Goal: Information Seeking & Learning: Learn about a topic

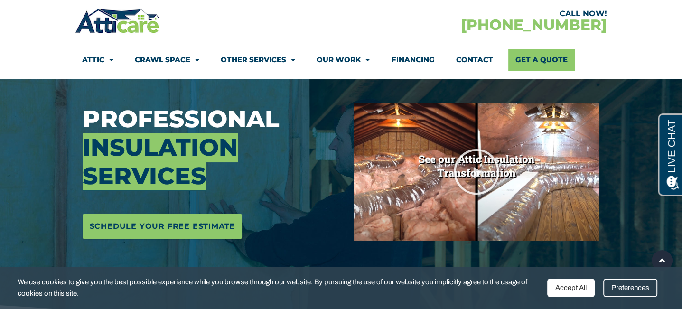
scroll to position [95, 0]
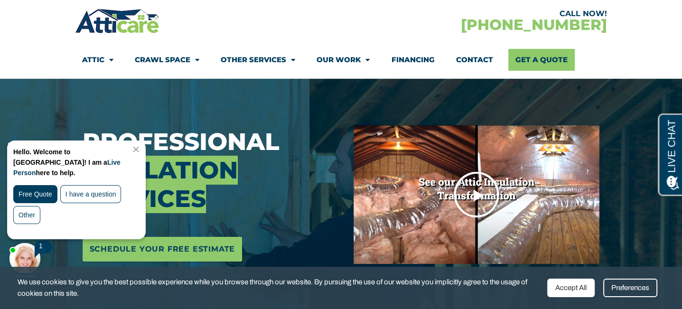
click at [475, 198] on icon "Play Video" at bounding box center [476, 194] width 47 height 47
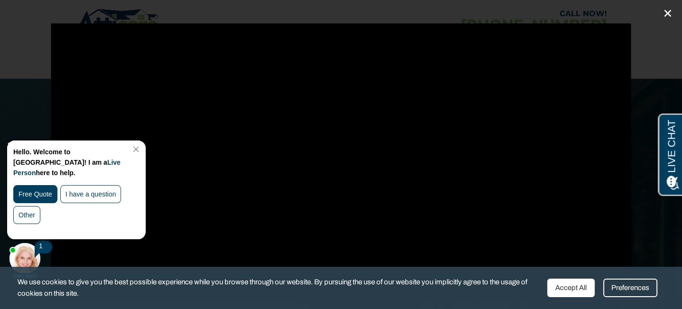
click at [667, 11] on icon "Close (Esc)" at bounding box center [667, 13] width 9 height 9
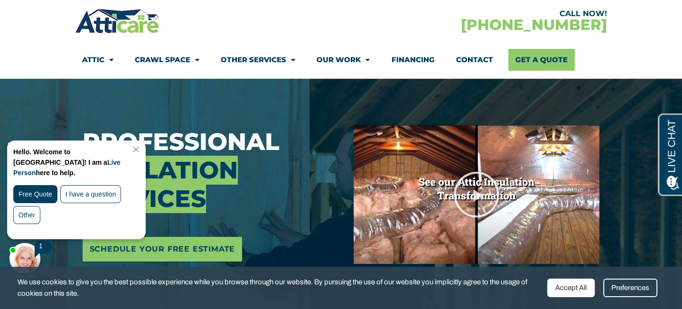
click at [142, 147] on link "Close Chat" at bounding box center [135, 149] width 13 height 7
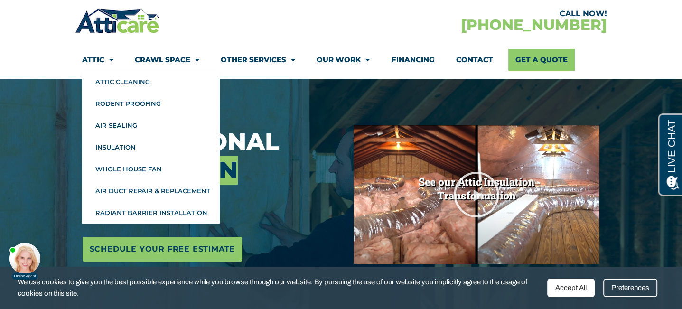
click at [89, 58] on link "Attic" at bounding box center [97, 60] width 31 height 22
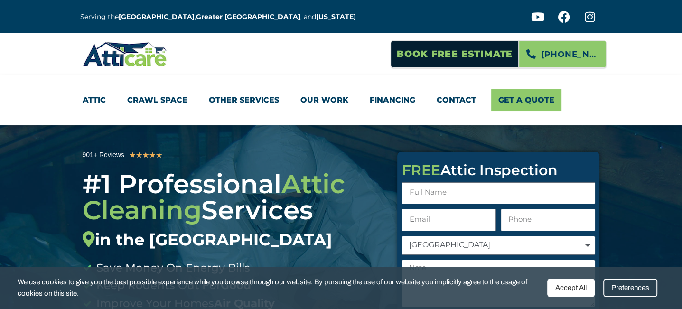
click at [99, 97] on link "Attic" at bounding box center [94, 100] width 23 height 22
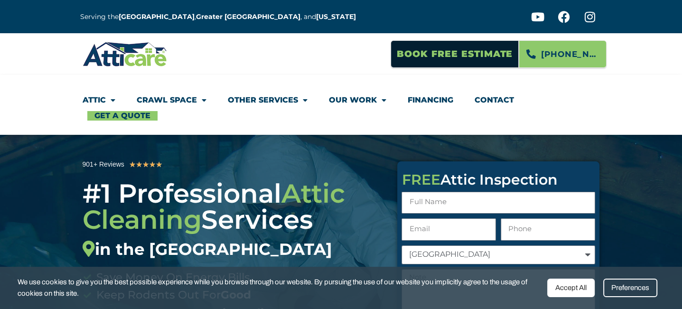
click at [99, 97] on link "Attic" at bounding box center [99, 100] width 33 height 22
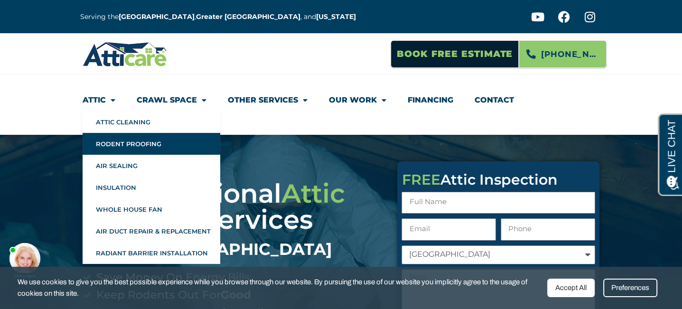
click at [104, 138] on link "Rodent Proofing" at bounding box center [152, 144] width 138 height 22
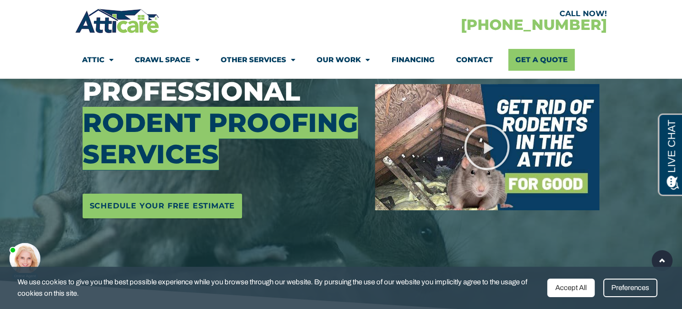
scroll to position [95, 0]
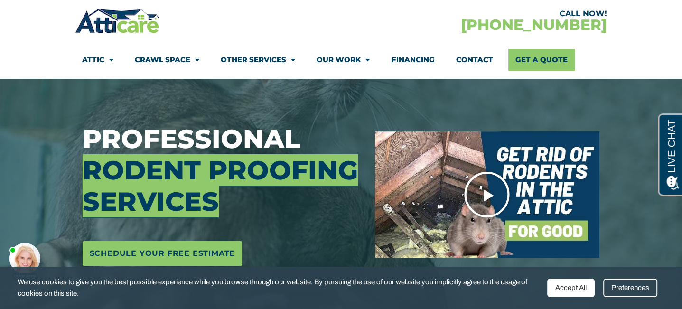
click at [486, 191] on icon "Play Video" at bounding box center [486, 194] width 47 height 47
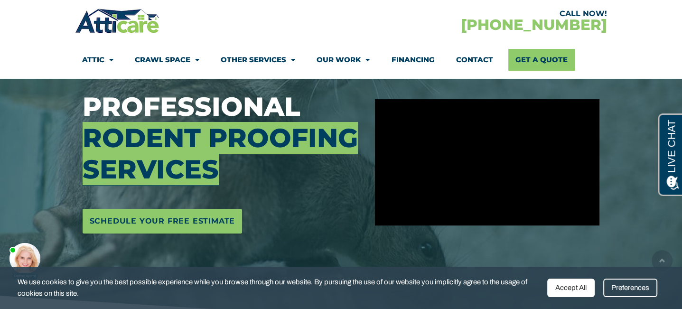
scroll to position [142, 0]
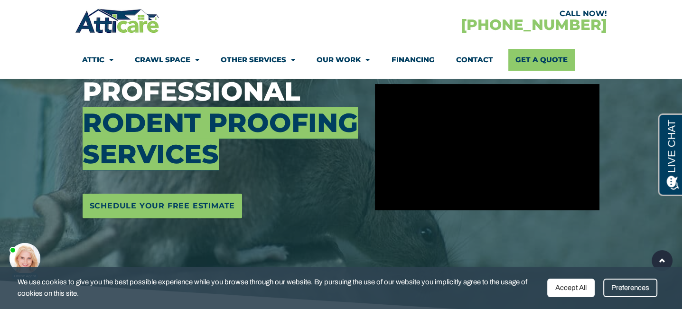
click at [626, 288] on div "Preferences" at bounding box center [631, 288] width 54 height 19
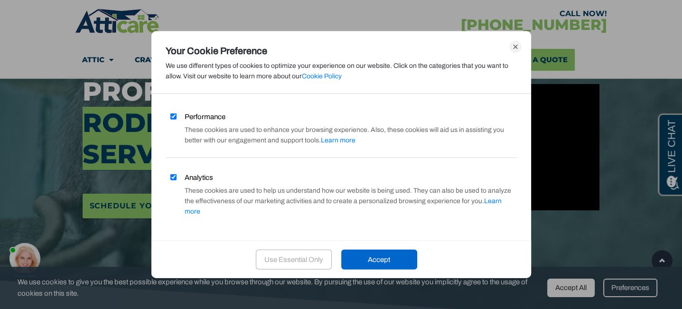
scroll to position [63, 0]
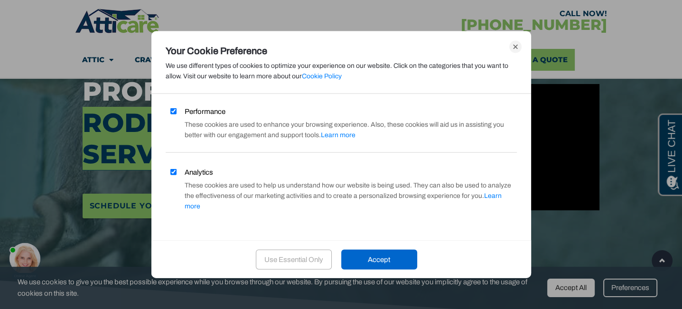
click at [175, 169] on input "Analytics" at bounding box center [173, 172] width 6 height 6
checkbox input "false"
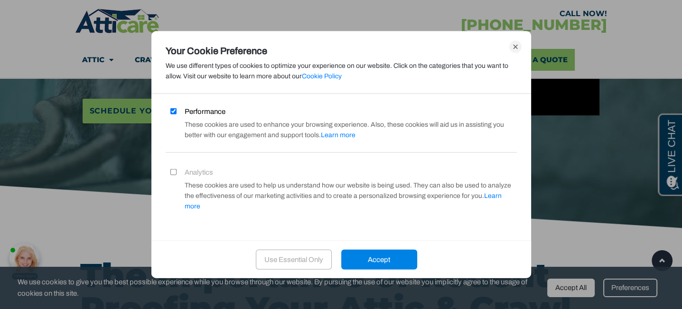
click at [365, 258] on div "Accept" at bounding box center [379, 259] width 76 height 20
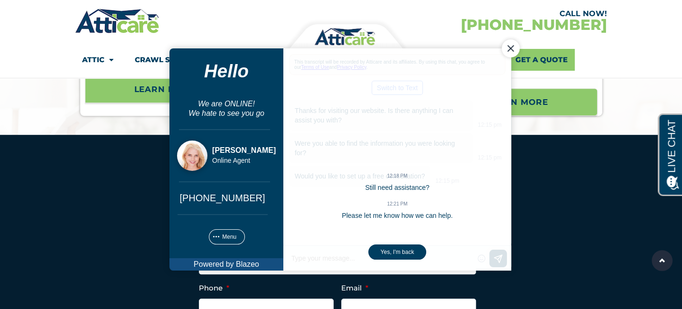
scroll to position [3873, 0]
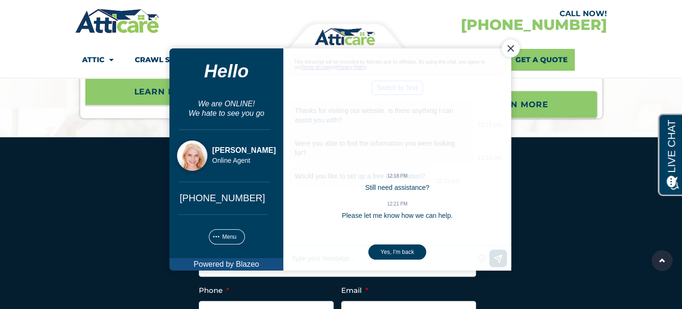
click at [507, 47] on div "Close Chat" at bounding box center [510, 48] width 18 height 18
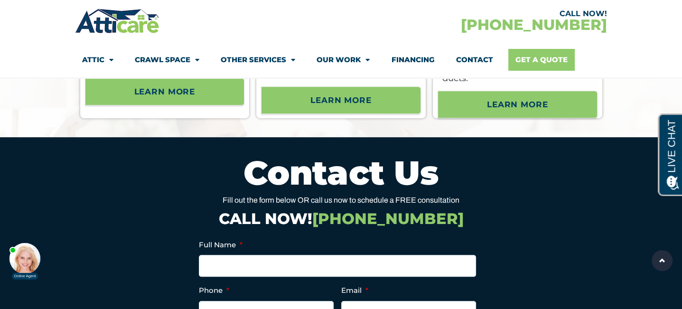
click at [519, 57] on link "Get A Quote" at bounding box center [542, 60] width 66 height 22
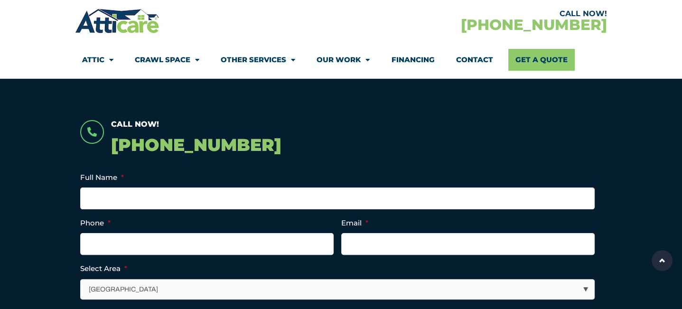
scroll to position [190, 0]
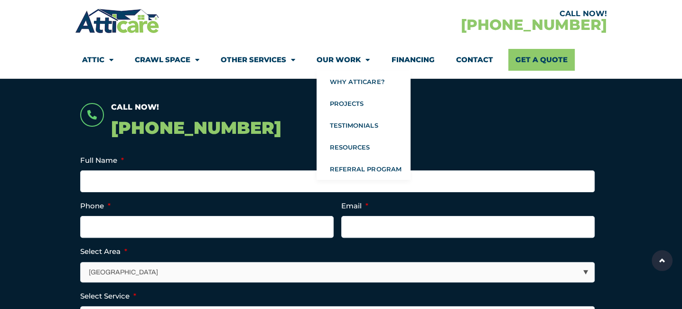
click at [348, 59] on link "Our Work" at bounding box center [343, 60] width 53 height 22
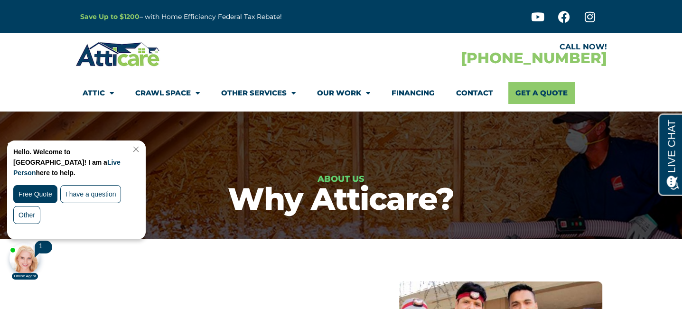
click at [414, 95] on link "Financing" at bounding box center [413, 93] width 43 height 22
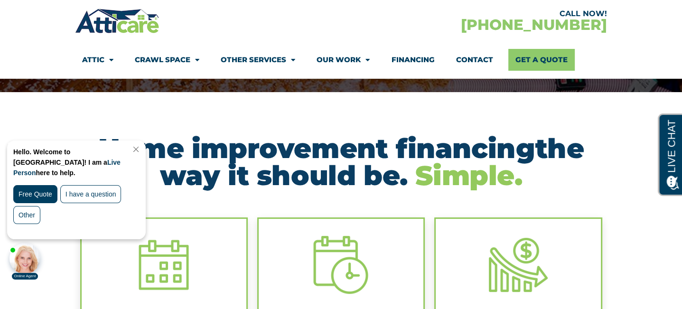
scroll to position [142, 0]
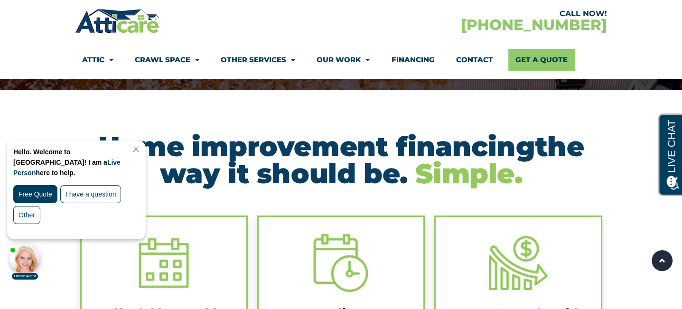
click at [142, 148] on link "Close Chat" at bounding box center [135, 149] width 13 height 7
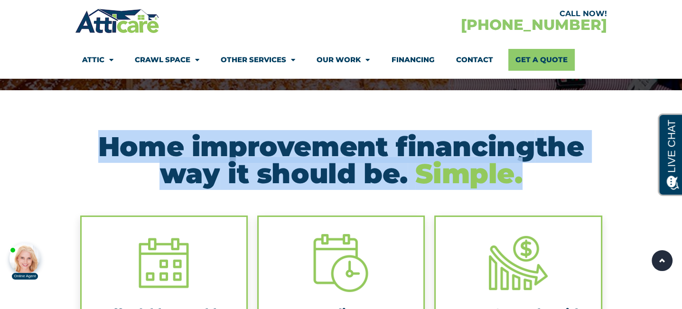
drag, startPoint x: 95, startPoint y: 145, endPoint x: 601, endPoint y: 171, distance: 506.4
click at [601, 171] on h2 "Home improvement financing the way it should be. Simple." at bounding box center [341, 160] width 522 height 54
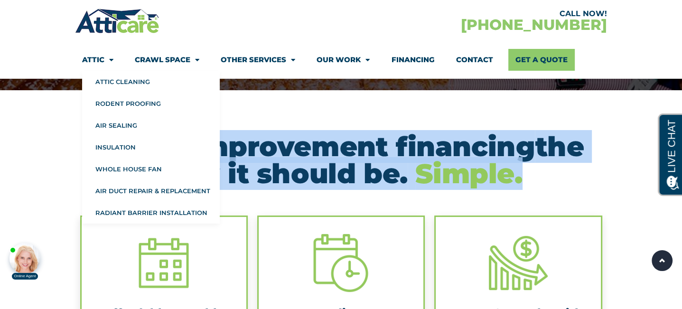
click at [103, 61] on link "Attic" at bounding box center [97, 60] width 31 height 22
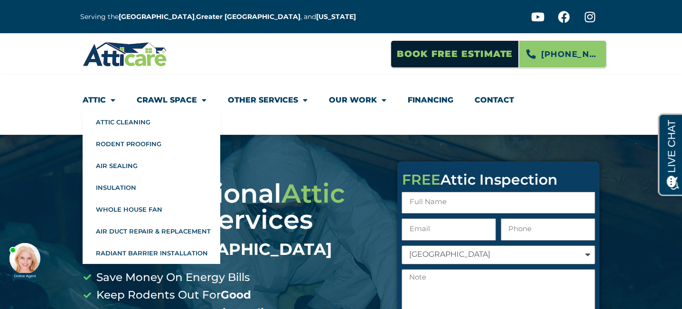
click at [100, 97] on link "Attic" at bounding box center [99, 100] width 33 height 22
